Goal: Information Seeking & Learning: Learn about a topic

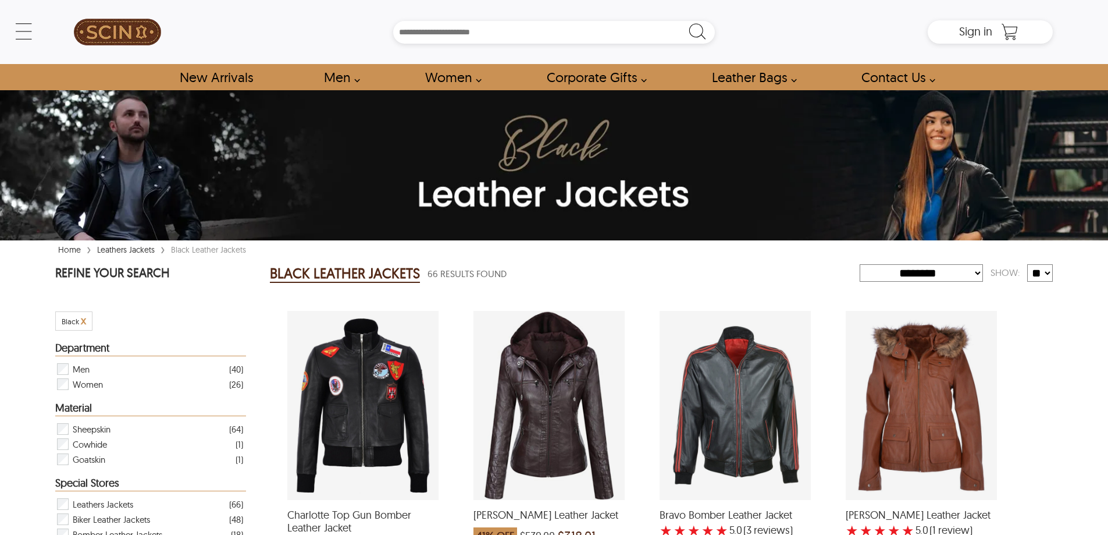
select select "********"
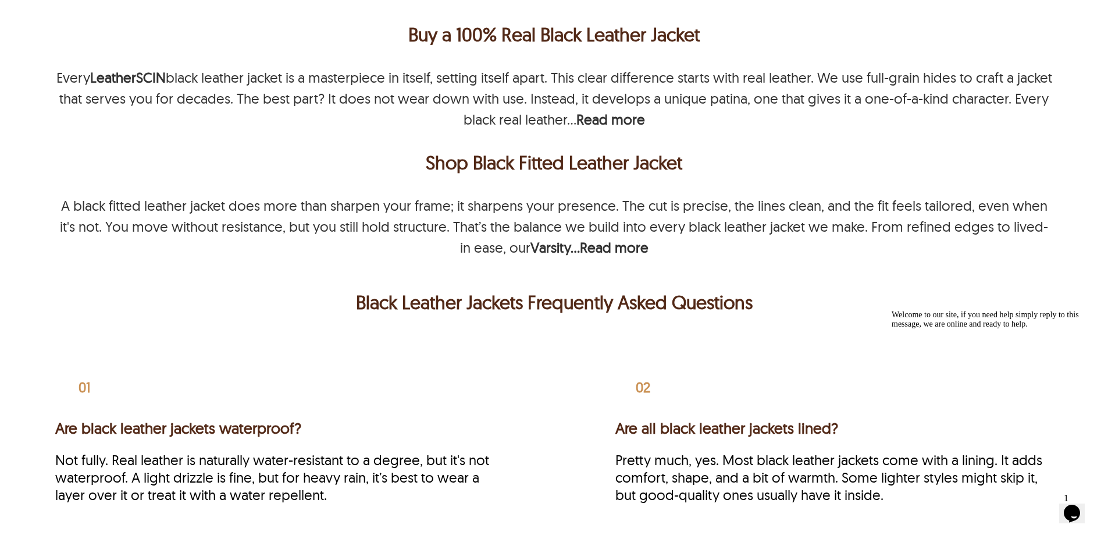
scroll to position [3295, 0]
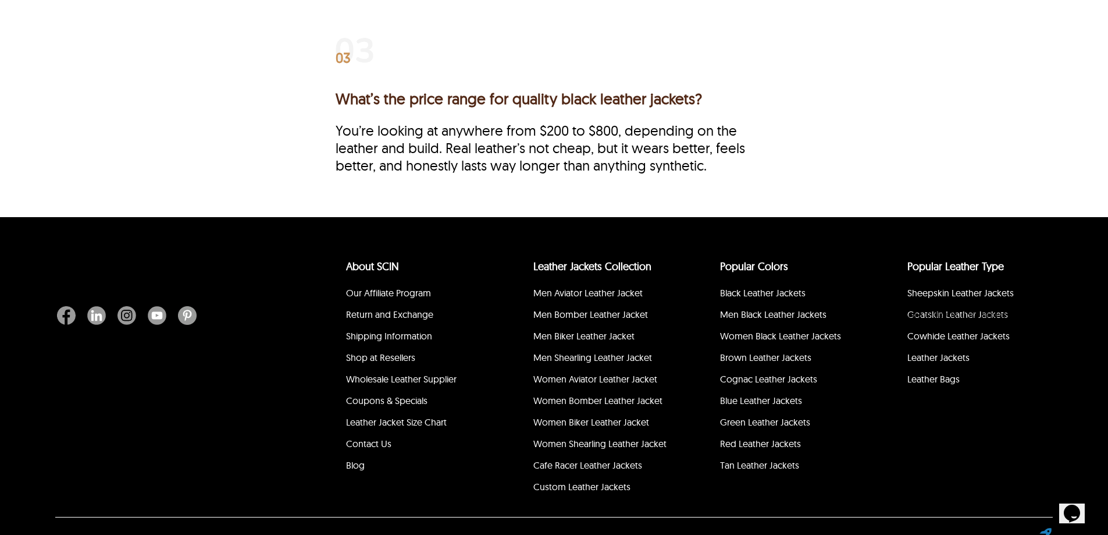
click at [368, 456] on li "Blog" at bounding box center [414, 467] width 141 height 22
click at [366, 456] on li "Blog" at bounding box center [414, 467] width 141 height 22
click at [355, 459] on link "Blog" at bounding box center [355, 465] width 19 height 12
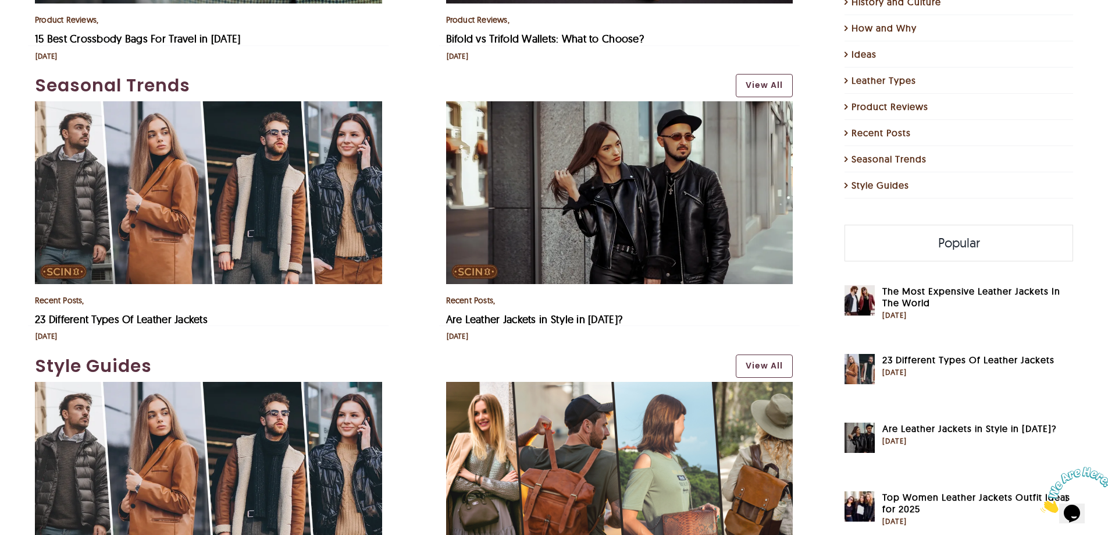
scroll to position [2501, 0]
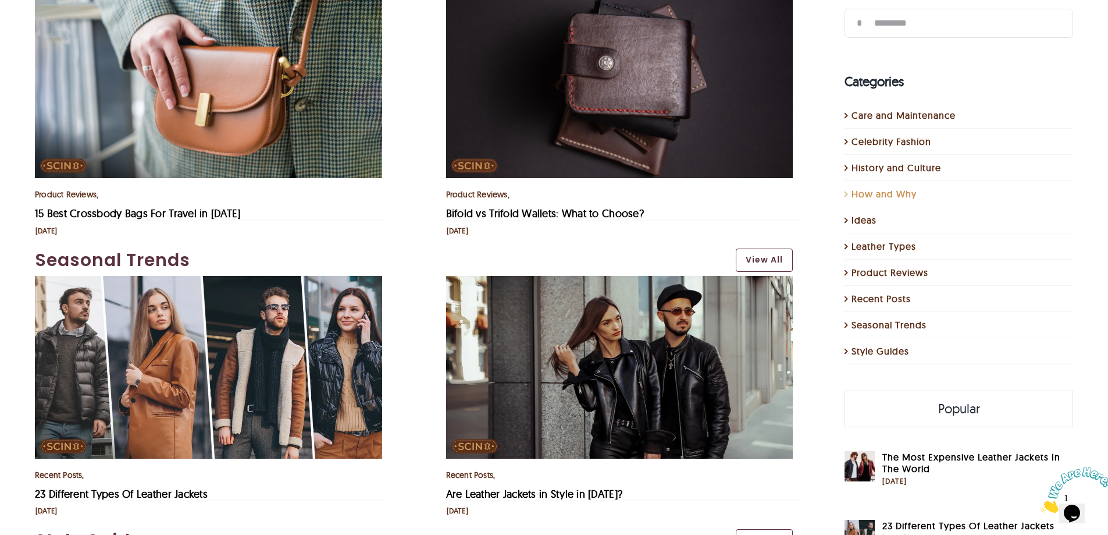
click at [890, 194] on link "How and Why" at bounding box center [960, 194] width 216 height 14
click at [868, 221] on link "Ideas" at bounding box center [960, 220] width 216 height 14
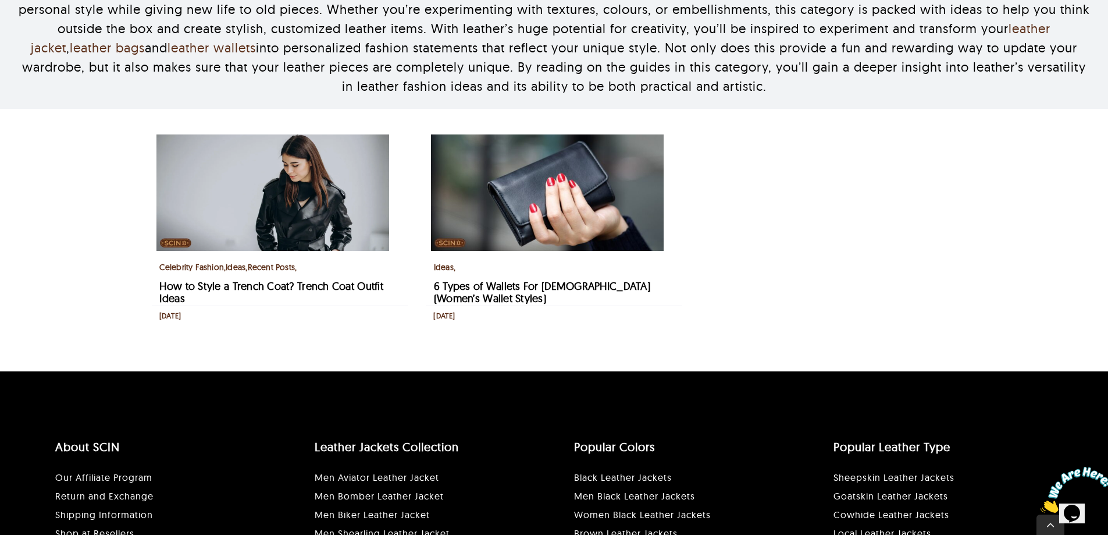
scroll to position [175, 0]
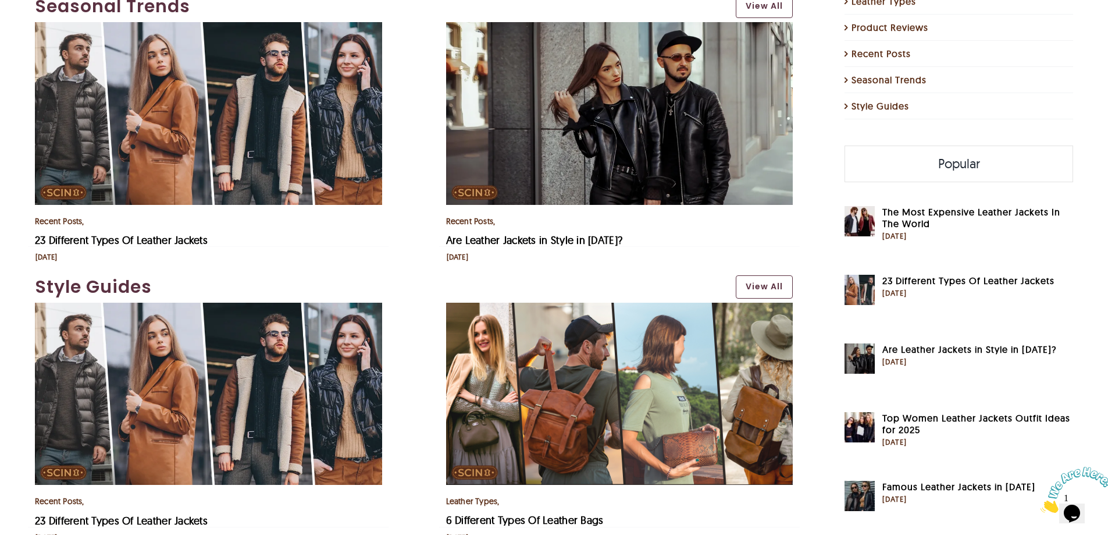
scroll to position [2734, 0]
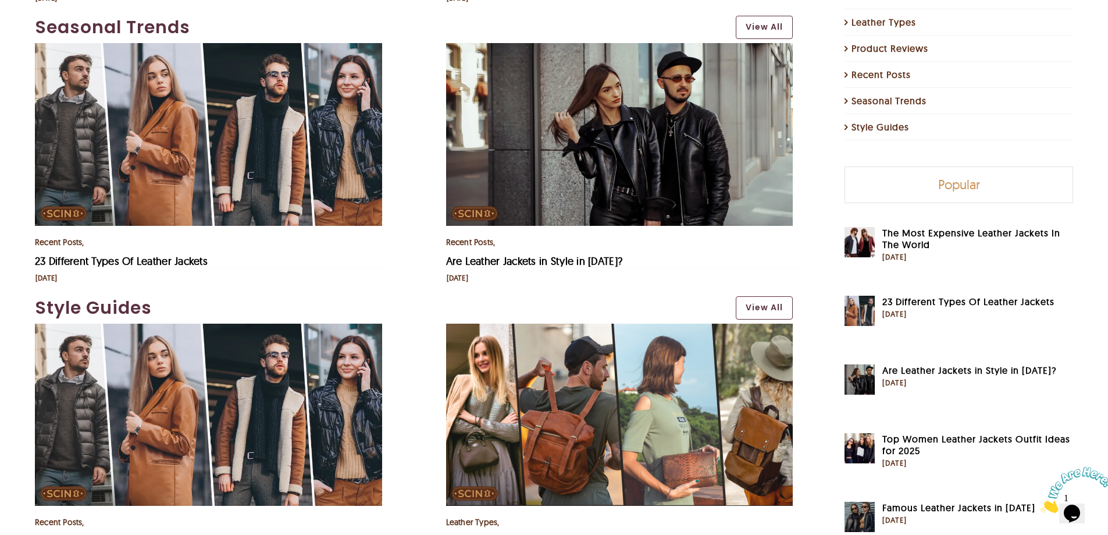
click at [952, 183] on link "Popular" at bounding box center [958, 185] width 227 height 35
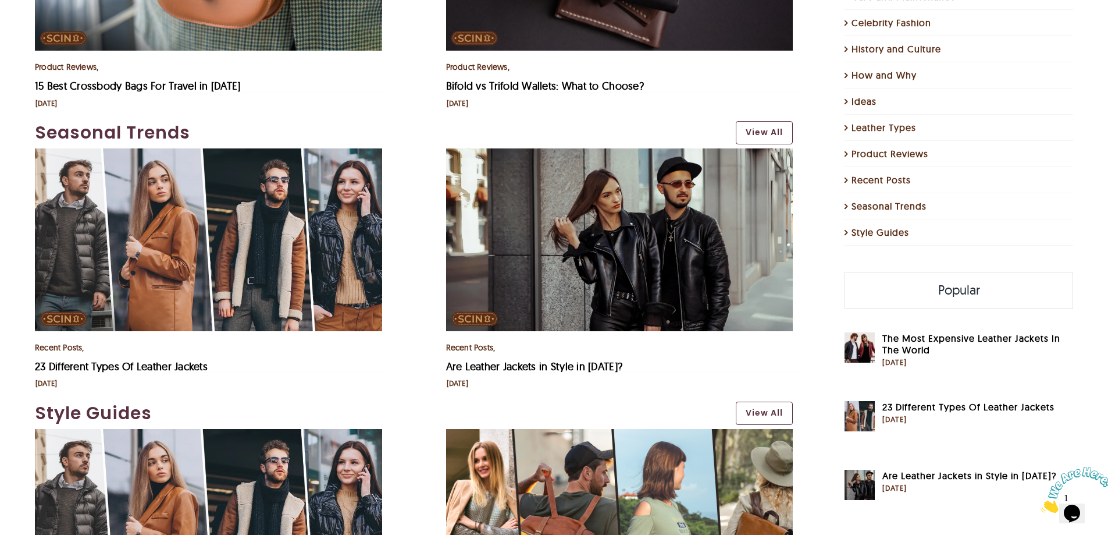
scroll to position [2501, 0]
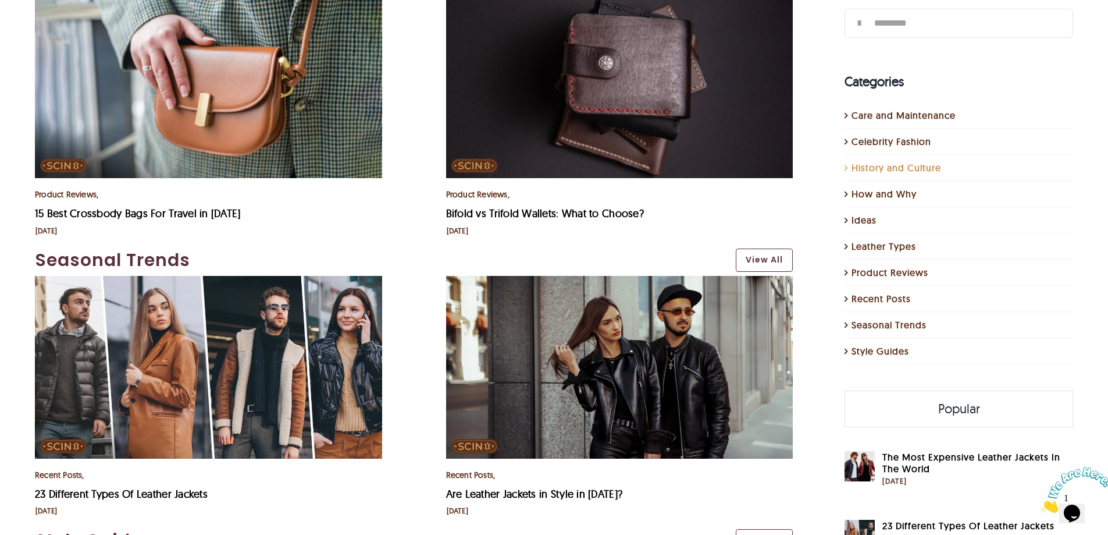
click at [894, 172] on link "History and Culture" at bounding box center [960, 168] width 216 height 14
click at [902, 169] on link "History and Culture" at bounding box center [960, 168] width 216 height 14
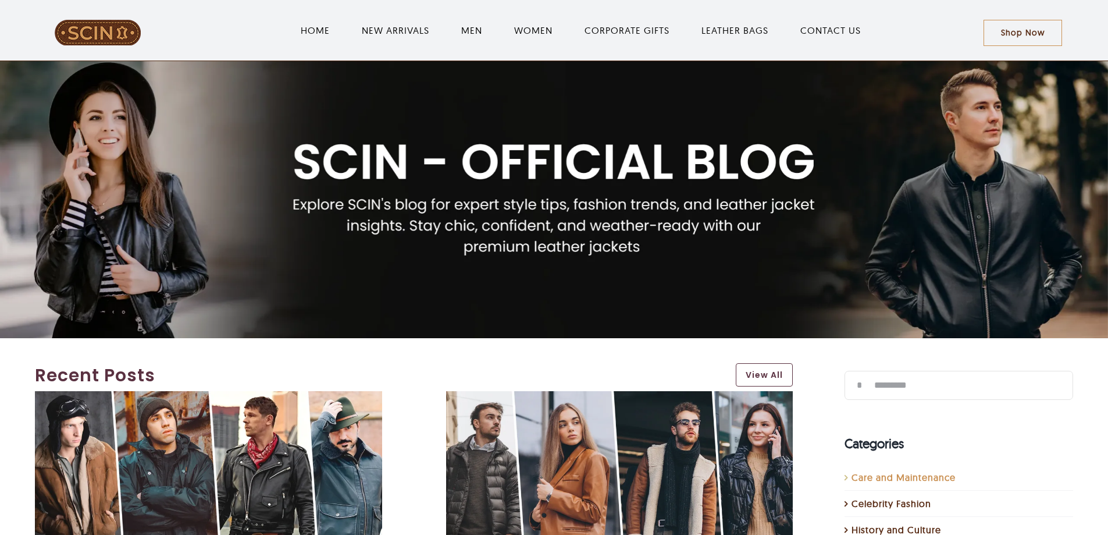
scroll to position [2501, 0]
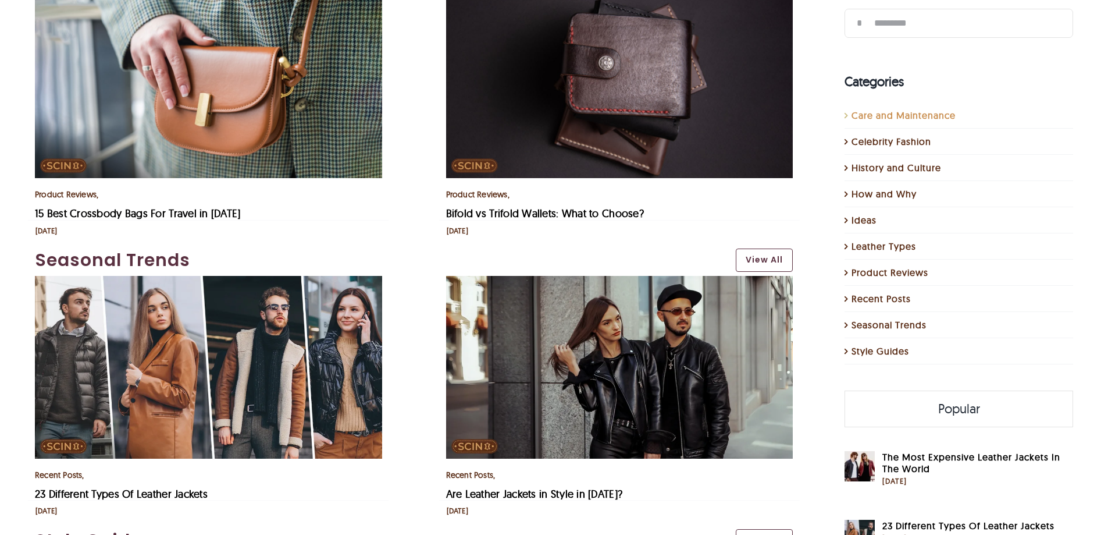
click at [926, 114] on link "Care and Maintenance" at bounding box center [960, 116] width 216 height 14
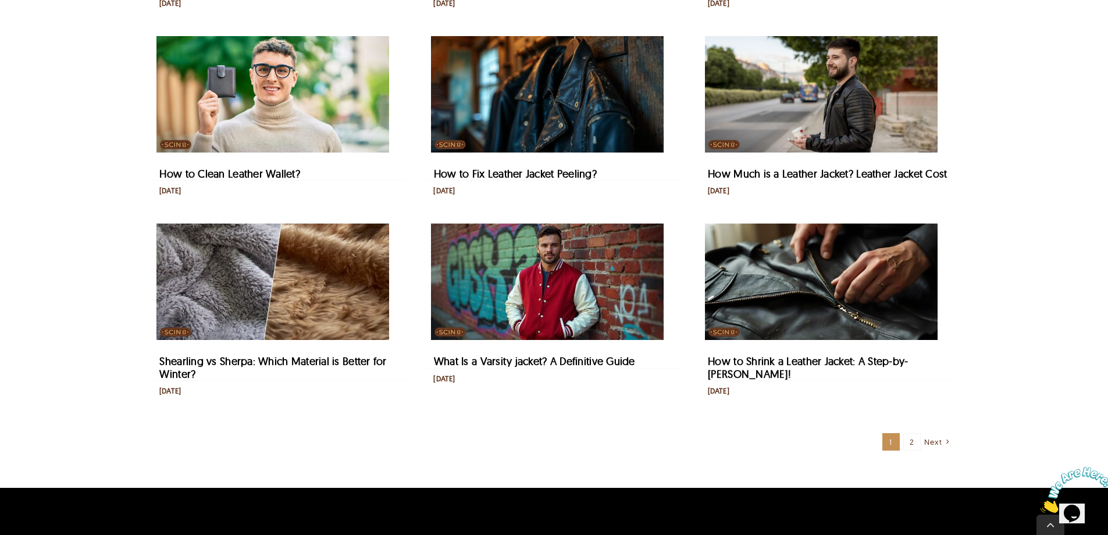
scroll to position [640, 0]
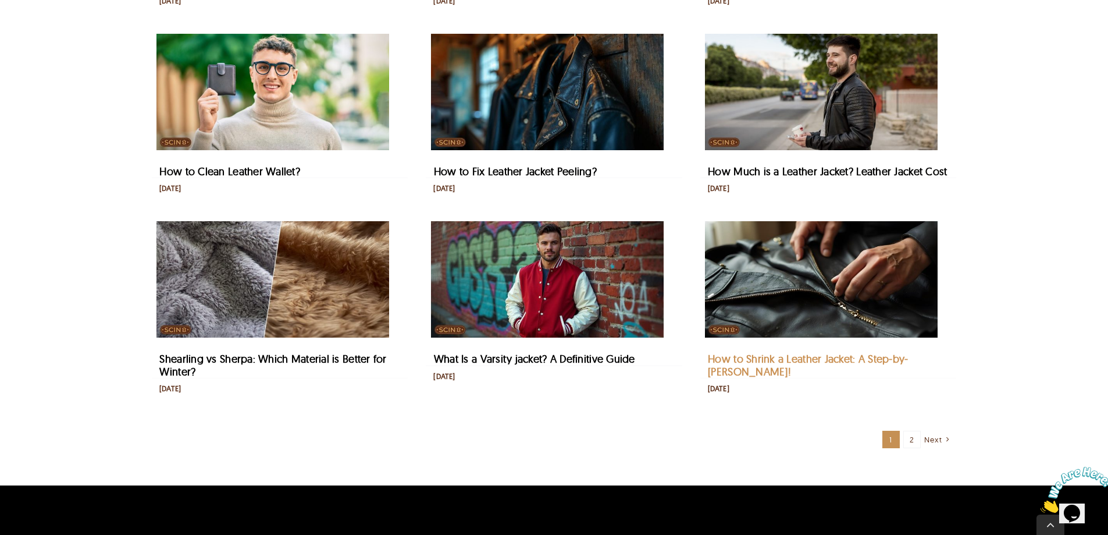
click at [785, 359] on link "How to Shrink a Leather Jacket: A Step-by-[PERSON_NAME]!" at bounding box center [808, 365] width 200 height 26
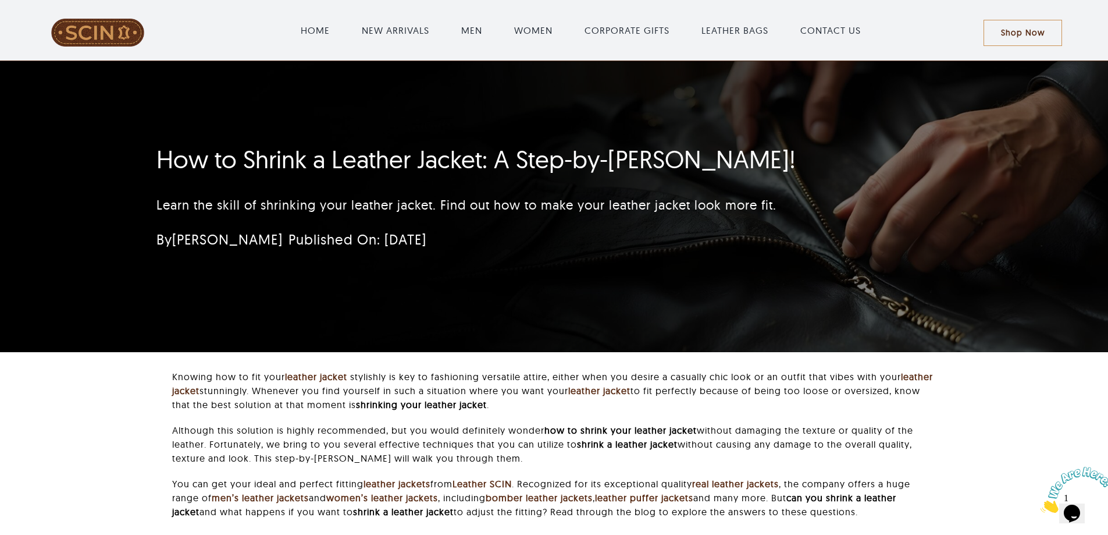
drag, startPoint x: 0, startPoint y: 0, endPoint x: 198, endPoint y: 301, distance: 360.0
click at [198, 301] on div "How to Shrink a Leather Jacket: A Step-by-Step Guide! Learn the skill of shrink…" at bounding box center [554, 206] width 827 height 291
click at [775, 321] on div "How to Shrink a Leather Jacket: A Step-by-Step Guide! Learn the skill of shrink…" at bounding box center [554, 206] width 827 height 291
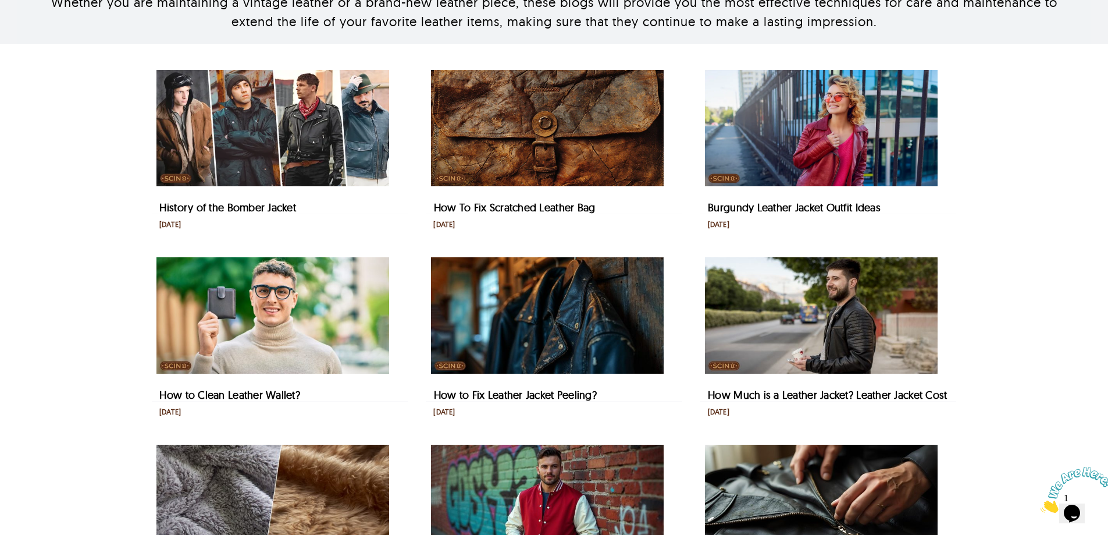
scroll to position [407, 0]
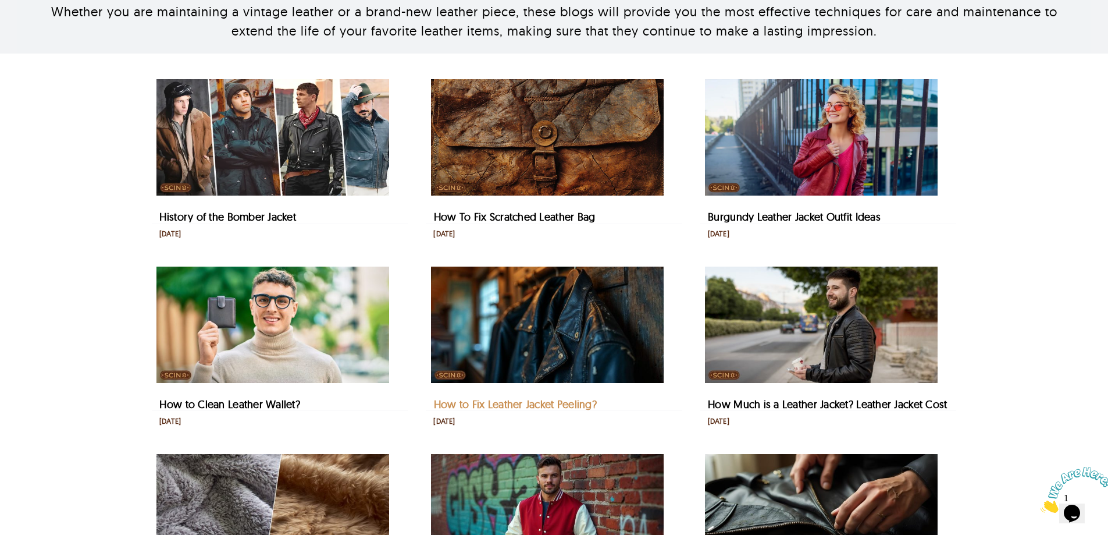
click at [548, 402] on link "How to Fix Leather Jacket Peeling?" at bounding box center [515, 403] width 163 height 13
click at [300, 156] on img "History of the Bomber Jacket" at bounding box center [272, 137] width 233 height 116
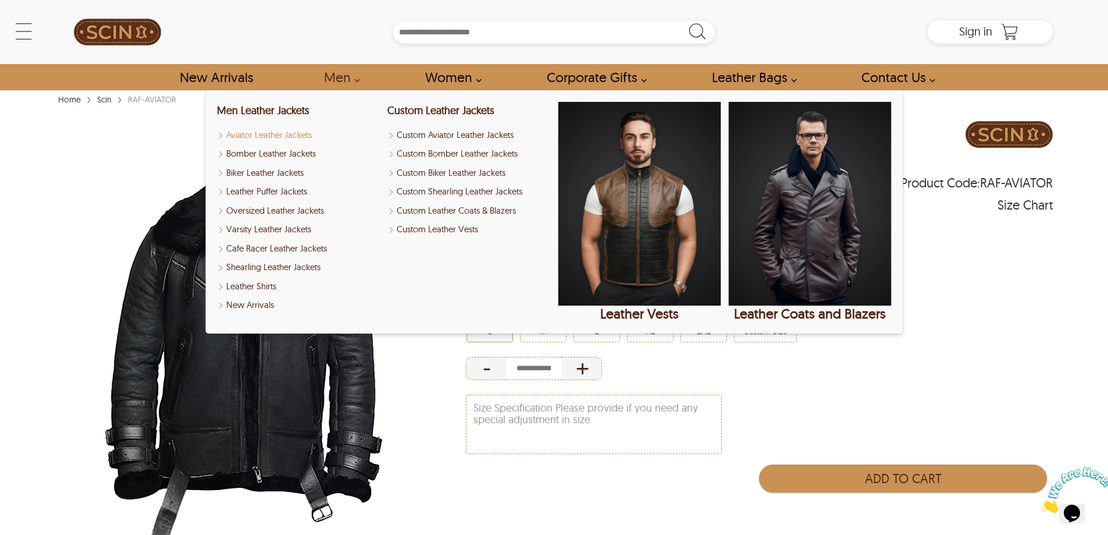
click at [297, 134] on link "Aviator Leather Jackets" at bounding box center [298, 135] width 163 height 13
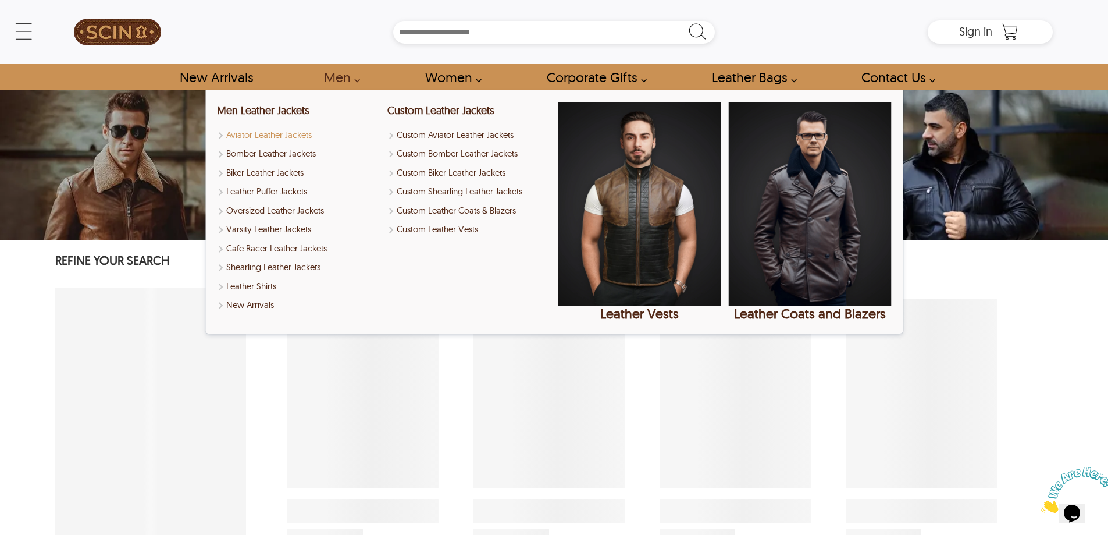
select select "********"
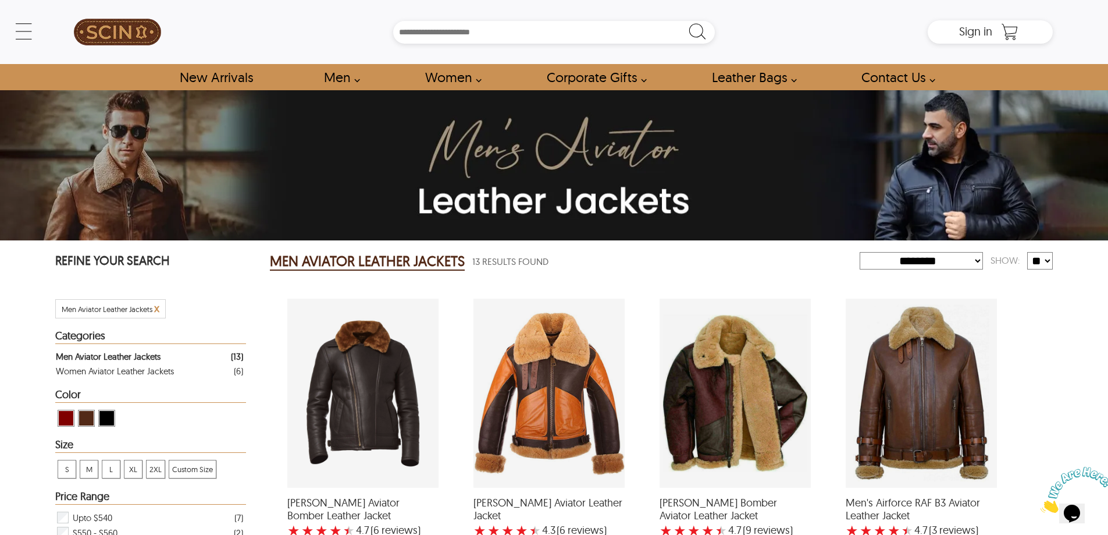
scroll to position [58, 0]
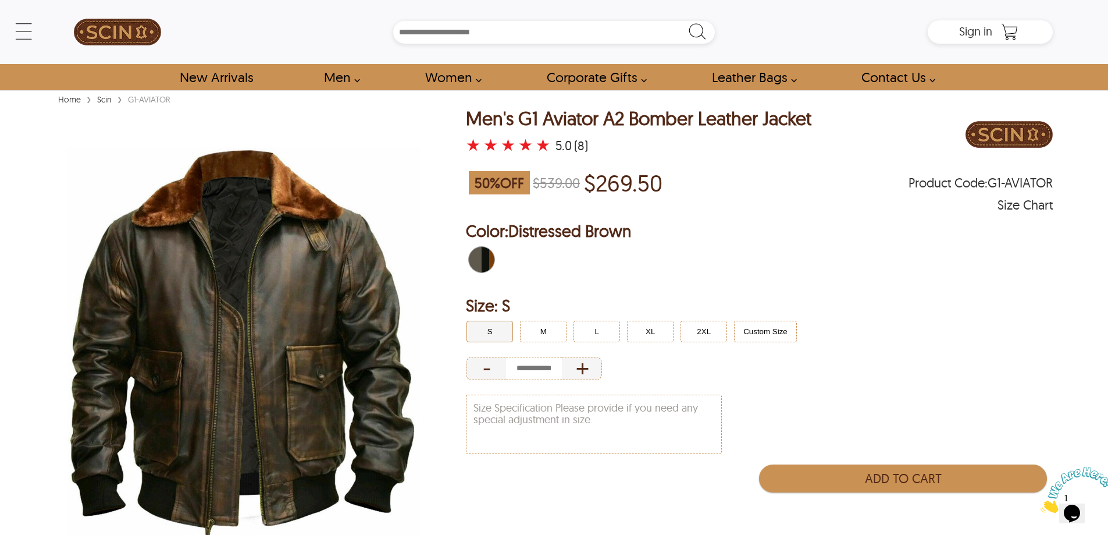
click at [496, 118] on div "Men's G1 Aviator A2 Bomber Leather Jacket" at bounding box center [639, 118] width 346 height 20
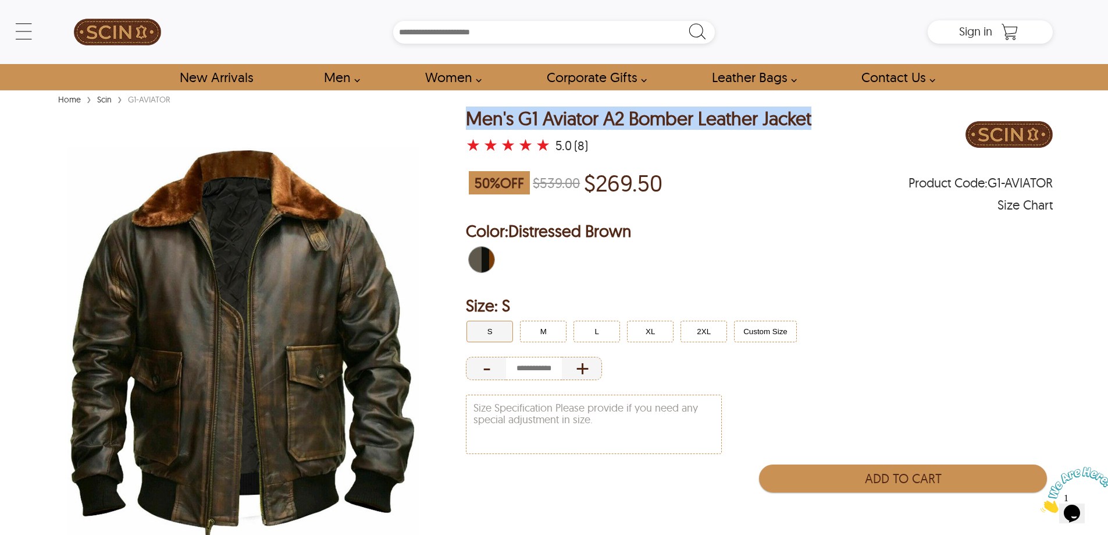
click at [496, 118] on div "Men's G1 Aviator A2 Bomber Leather Jacket" at bounding box center [639, 118] width 346 height 20
copy div "Men's G1 Aviator A2 Bomber Leather Jacket"
click at [111, 41] on img at bounding box center [117, 32] width 87 height 52
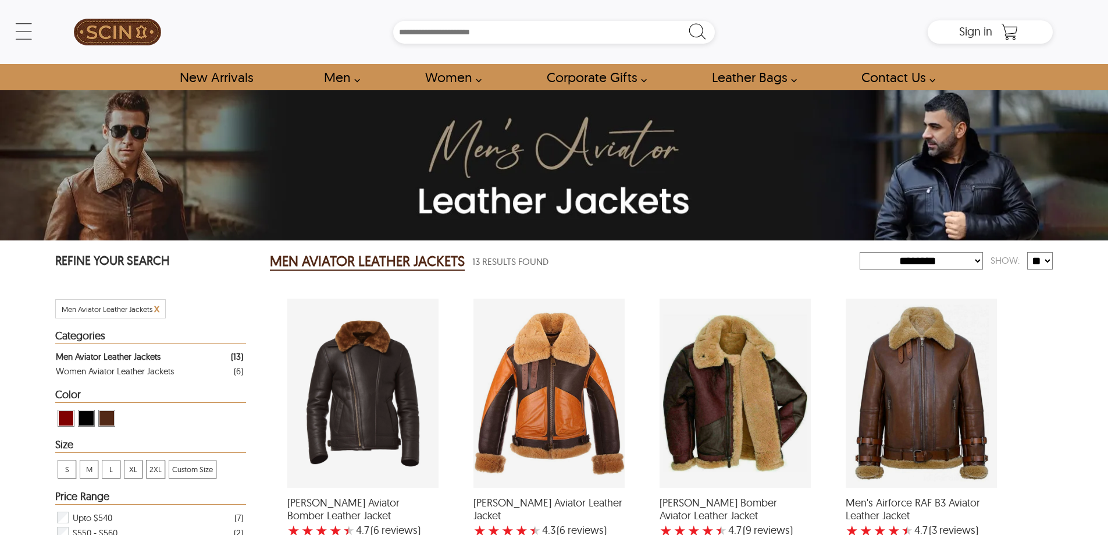
select select "********"
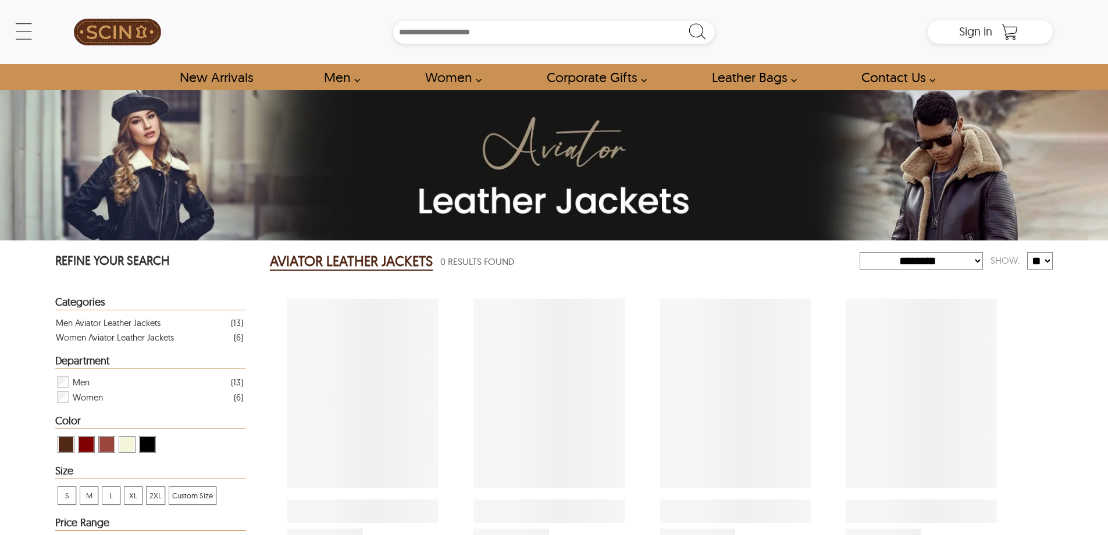
select select "********"
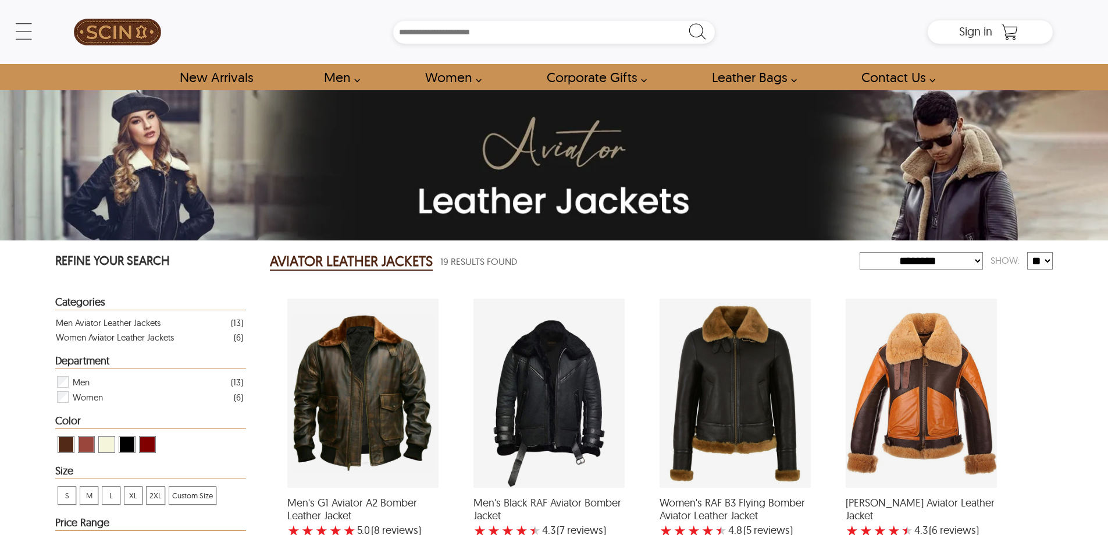
select select "********"
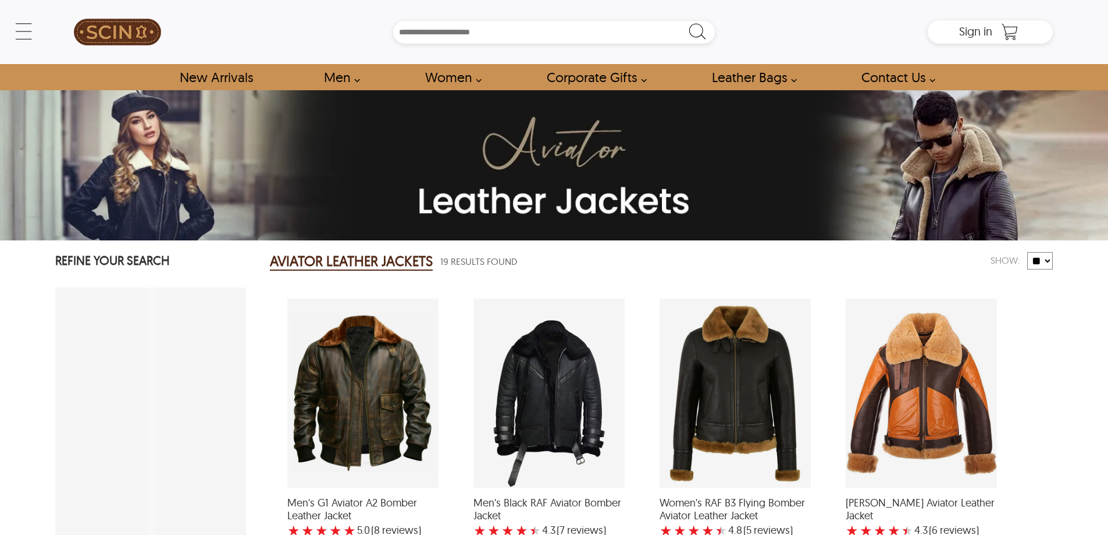
select select "********"
